Goal: Information Seeking & Learning: Compare options

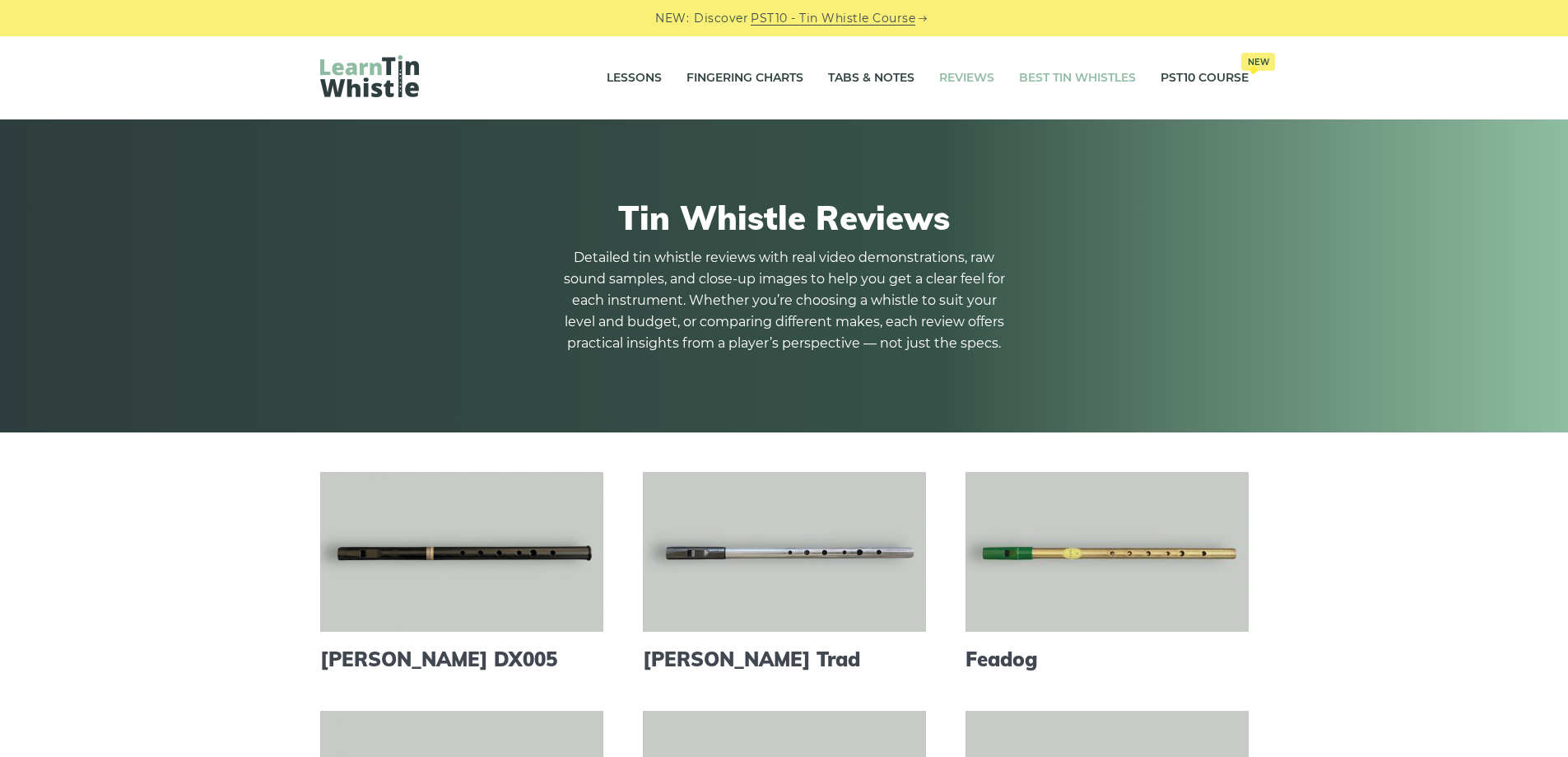
click at [1096, 71] on link "Best Tin Whistles" at bounding box center [1077, 77] width 117 height 41
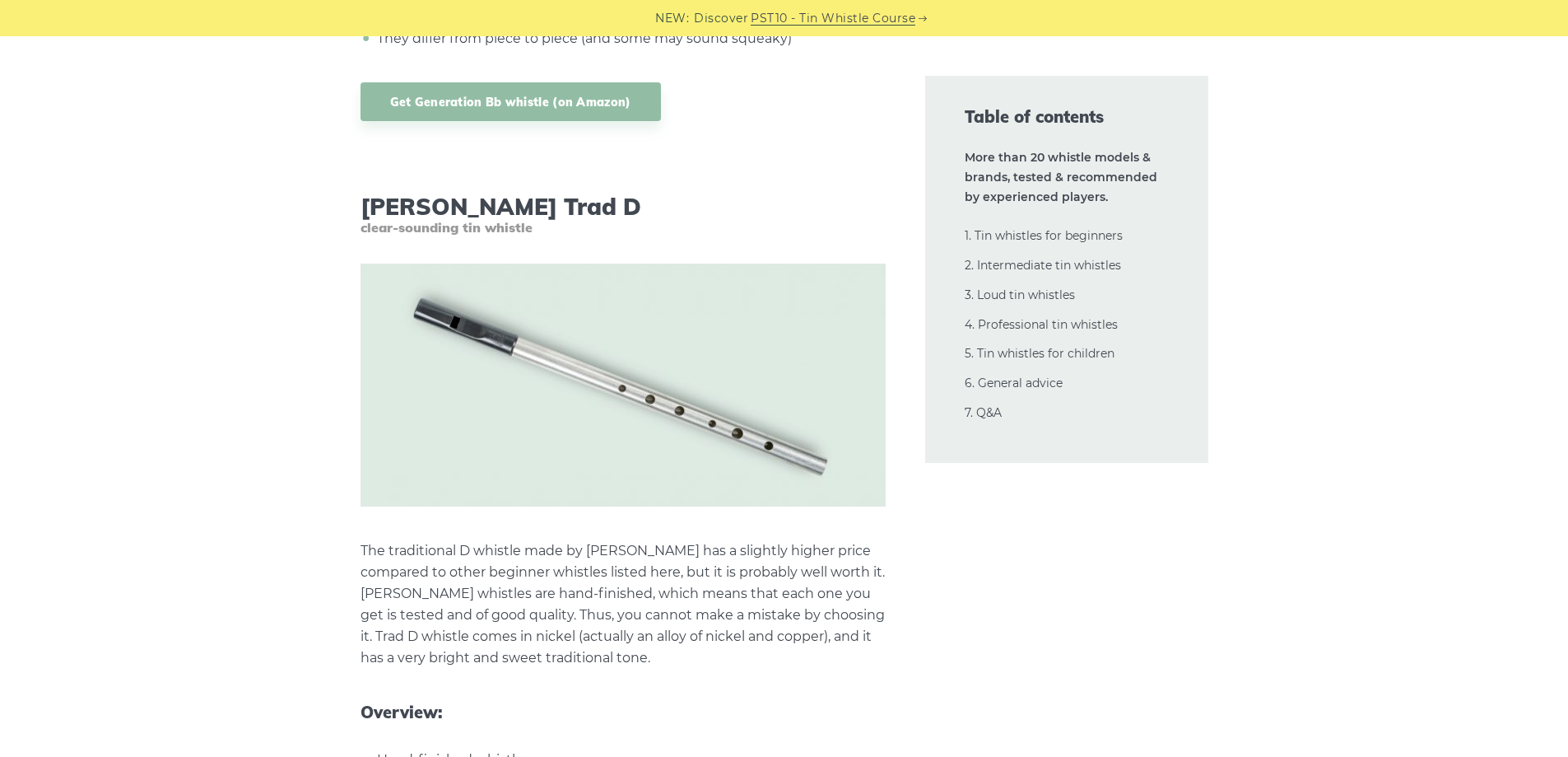
scroll to position [7493, 0]
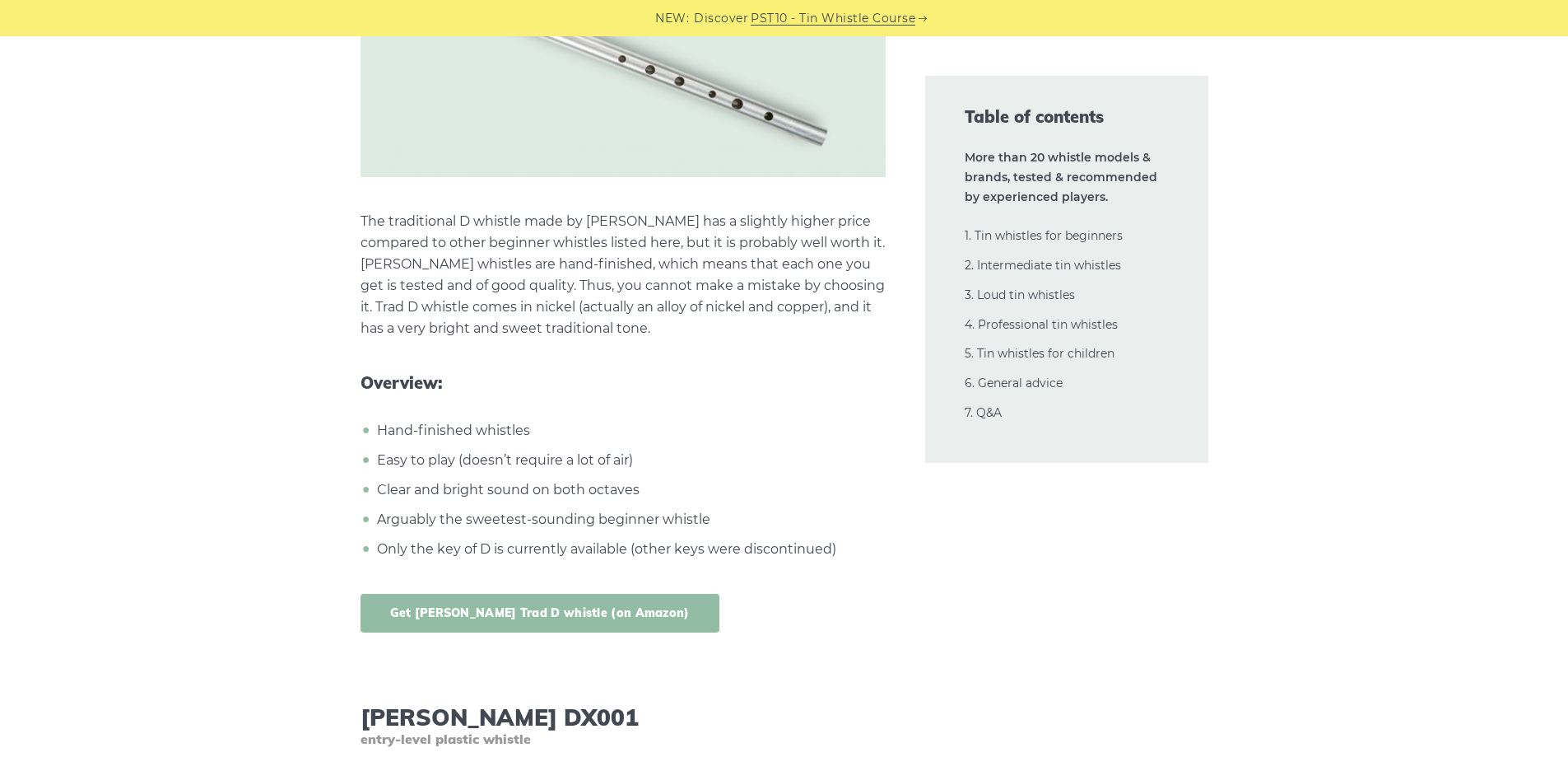
click at [565, 595] on link "Get Dixon Trad D whistle (on Amazon)" at bounding box center [540, 613] width 359 height 39
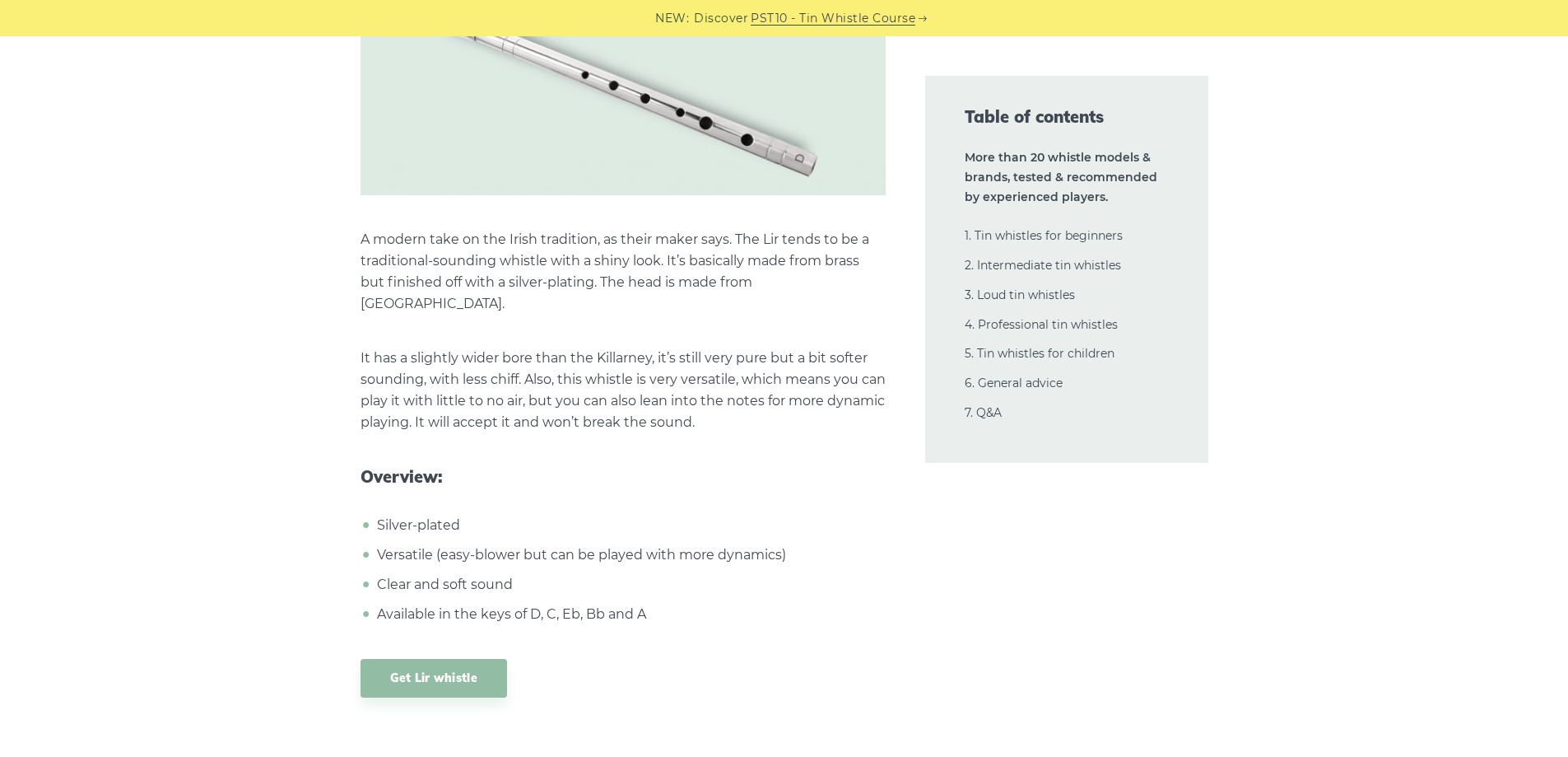
scroll to position [11610, 0]
click at [434, 657] on link "Get Lir whistle" at bounding box center [434, 676] width 148 height 39
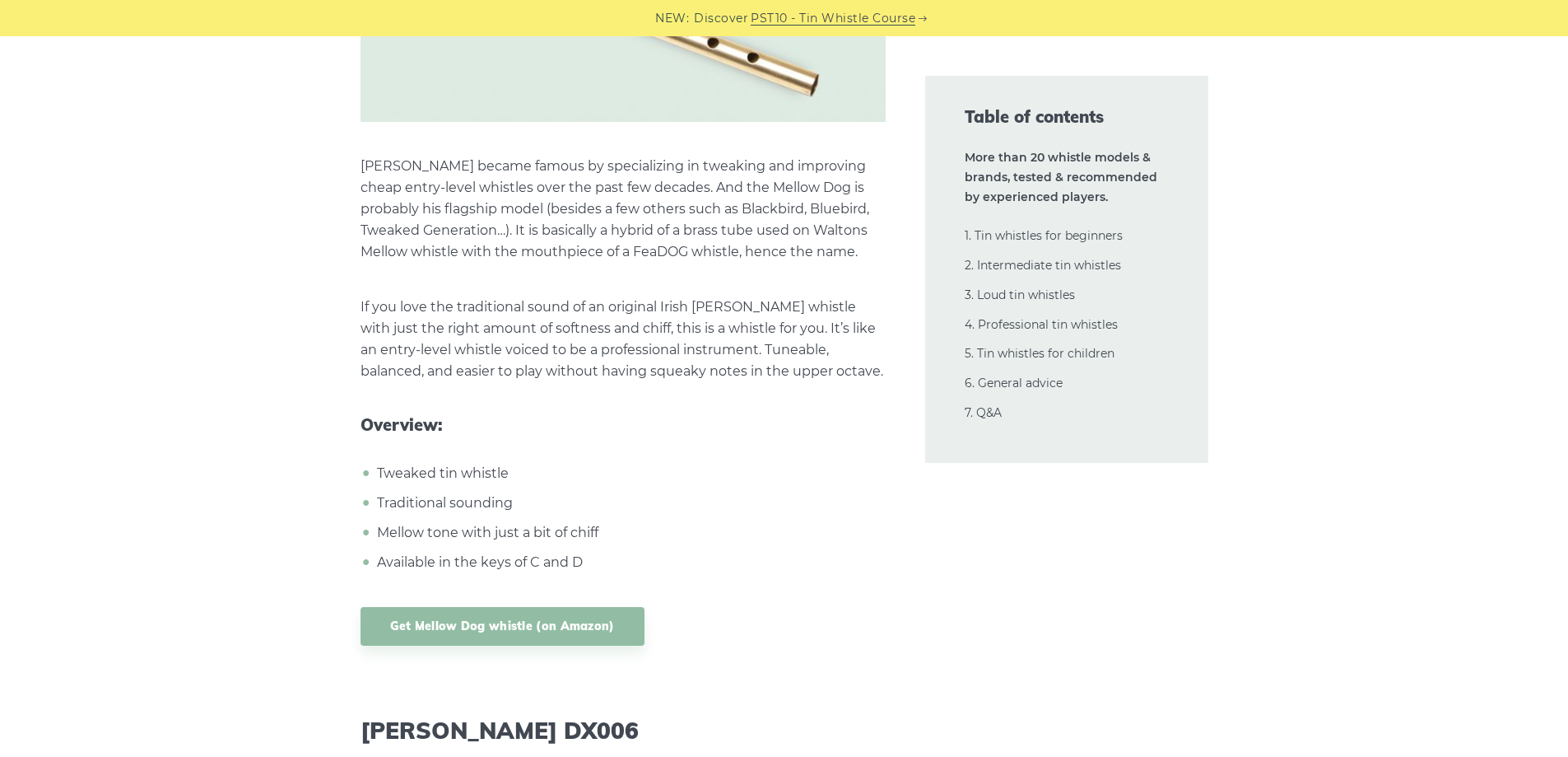
scroll to position [13503, 0]
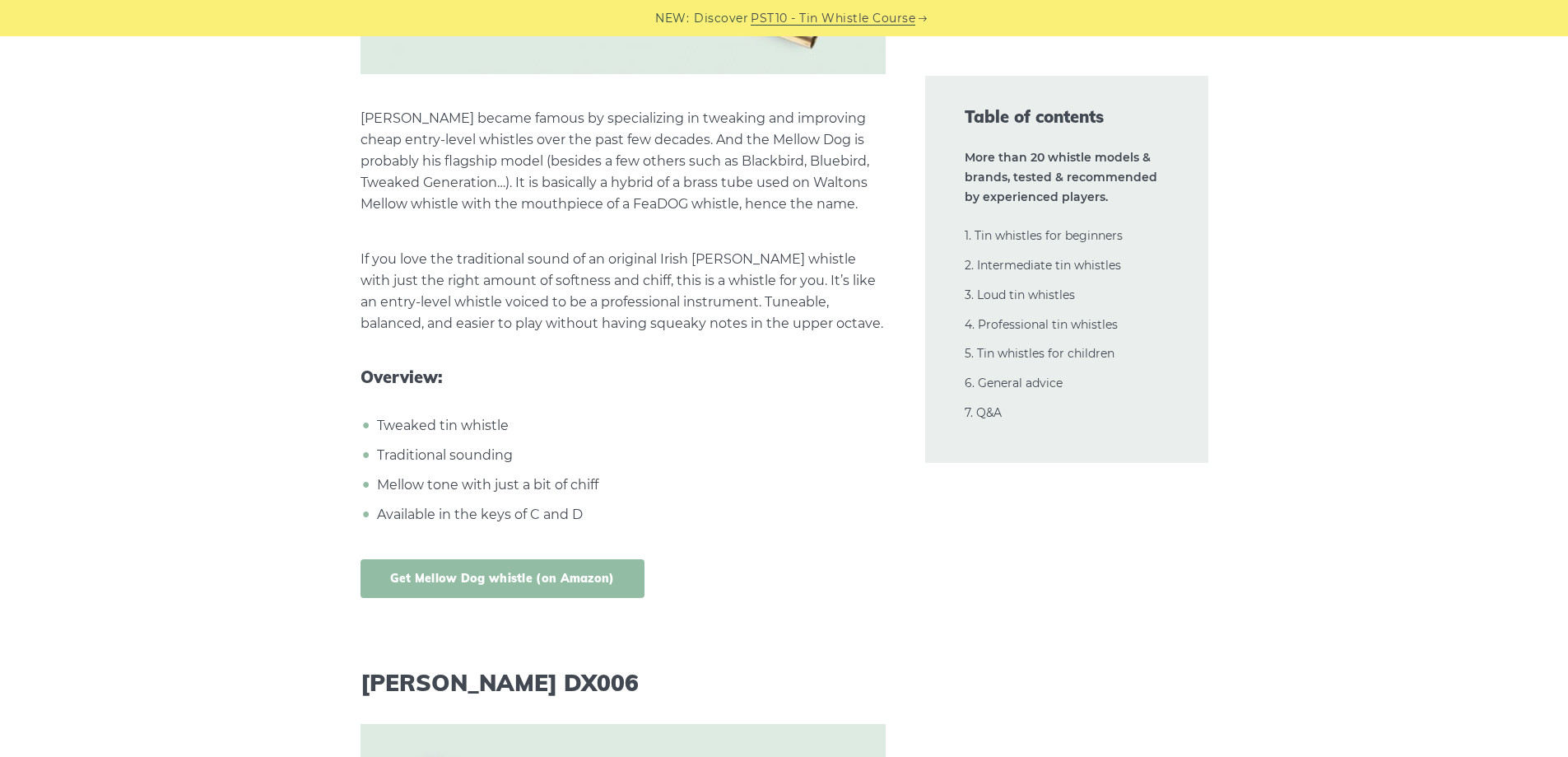
click at [440, 559] on link "Get Mellow Dog whistle (on Amazon)" at bounding box center [502, 578] width 284 height 39
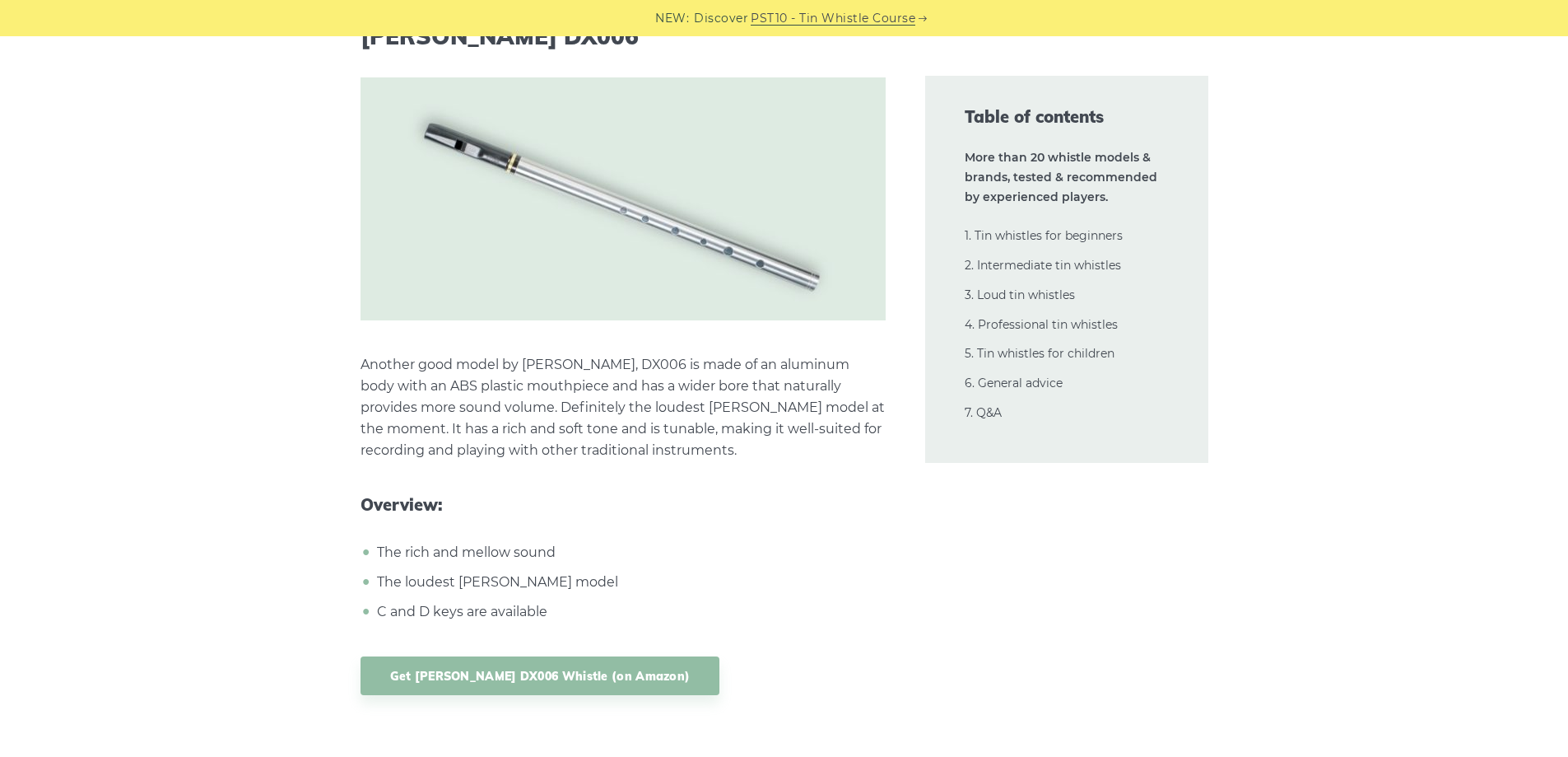
scroll to position [14162, 0]
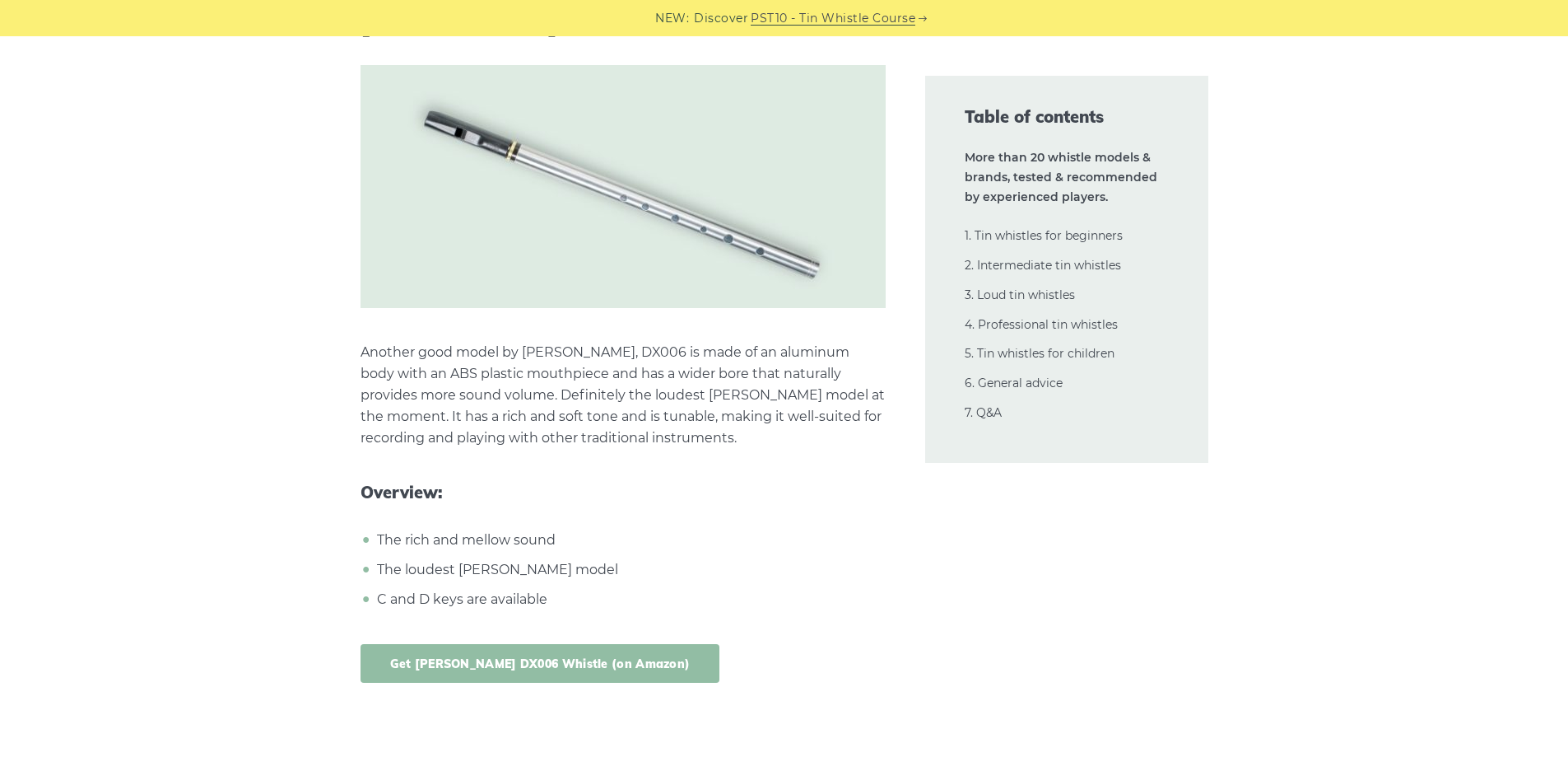
click at [443, 644] on link "Get Dixon DX006 Whistle (on Amazon)" at bounding box center [540, 663] width 359 height 39
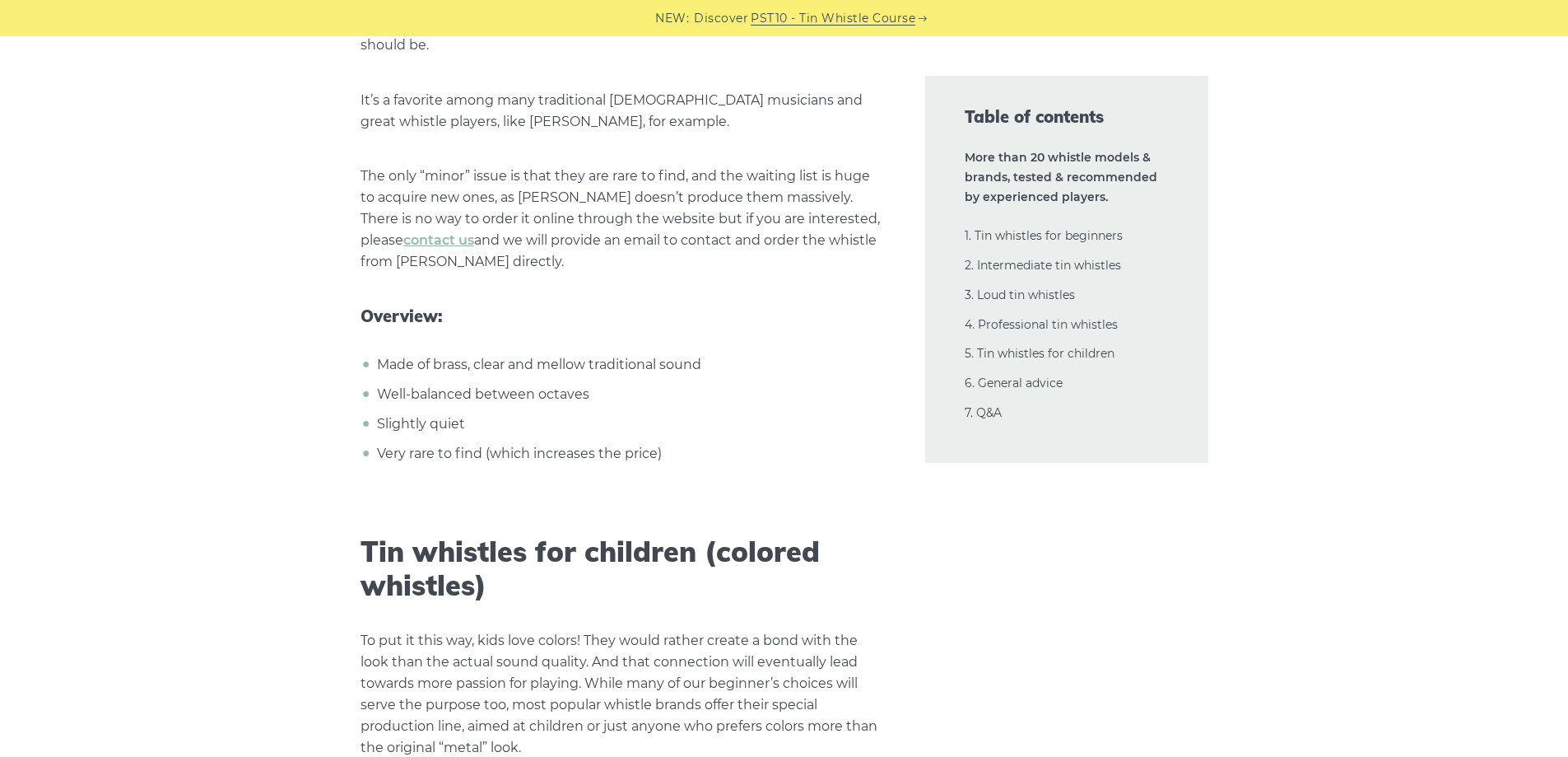
scroll to position [27748, 0]
